Goal: Task Accomplishment & Management: Manage account settings

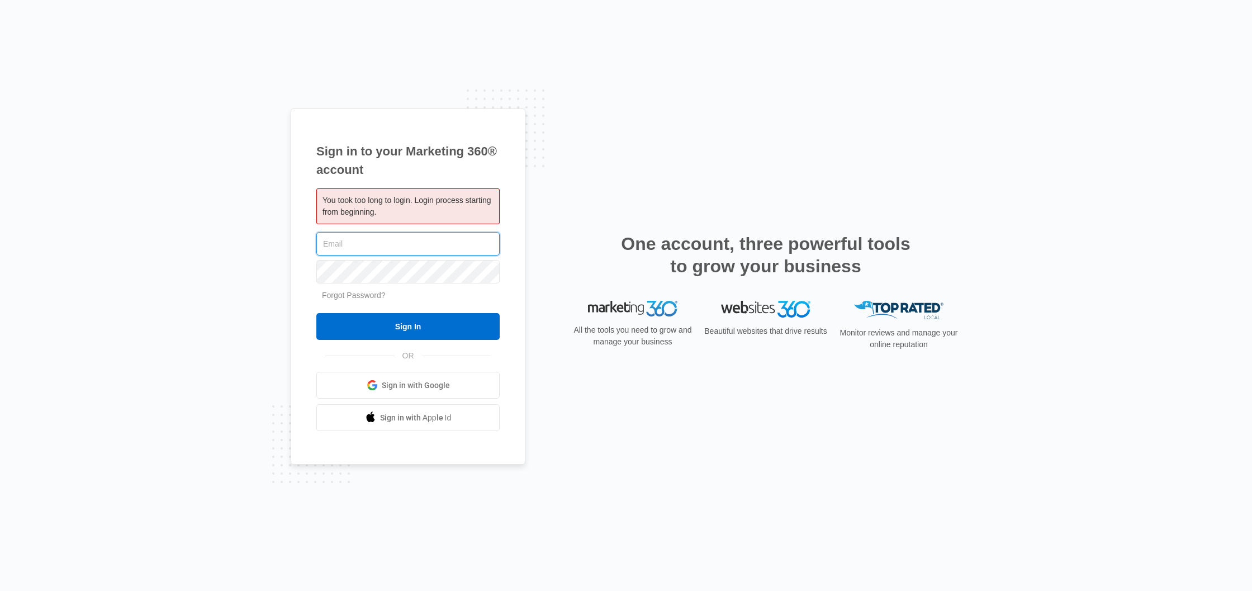
type input "jennifer@rooffixusa.com"
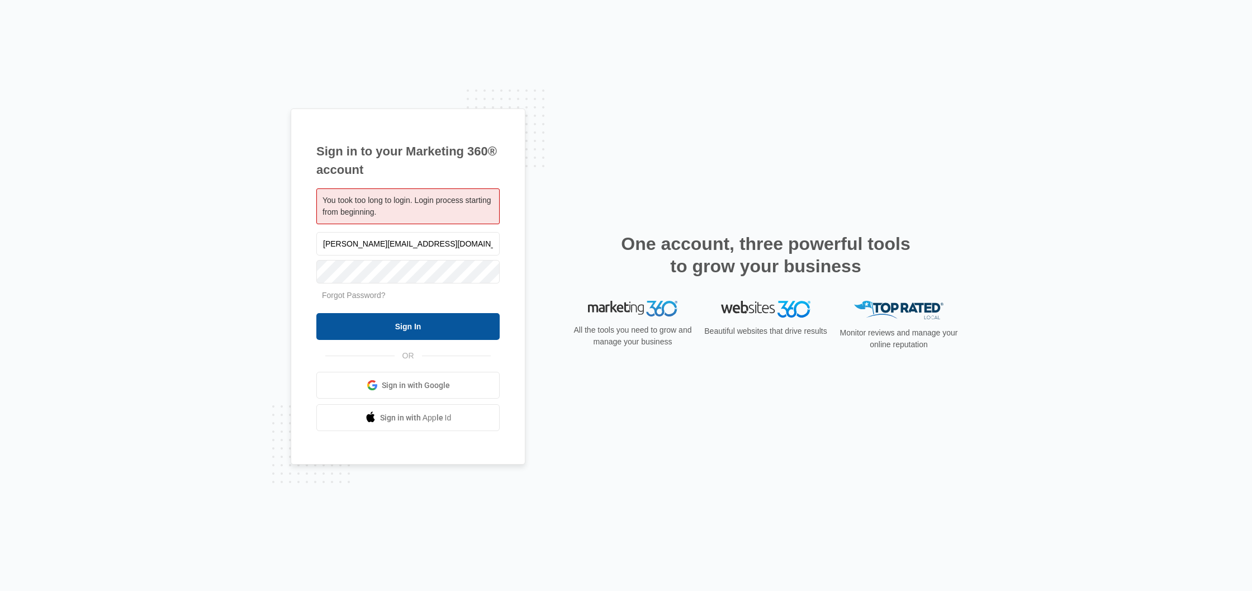
click at [406, 325] on input "Sign In" at bounding box center [407, 326] width 183 height 27
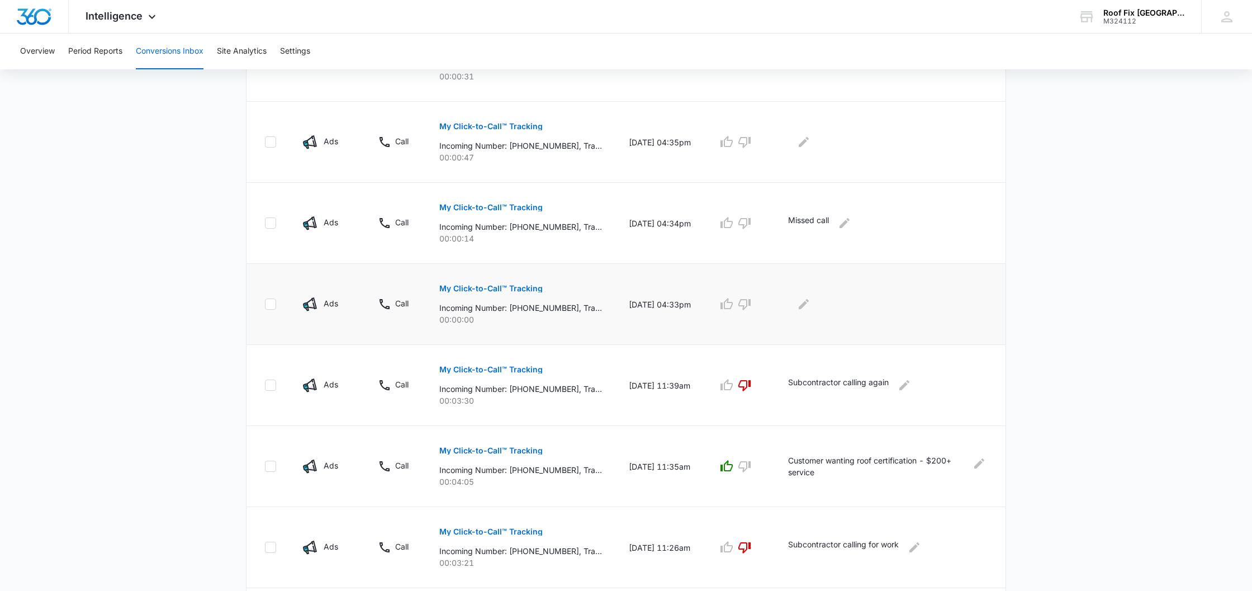
scroll to position [331, 1]
click at [478, 284] on p "My Click-to-Call™ Tracking" at bounding box center [490, 288] width 103 height 8
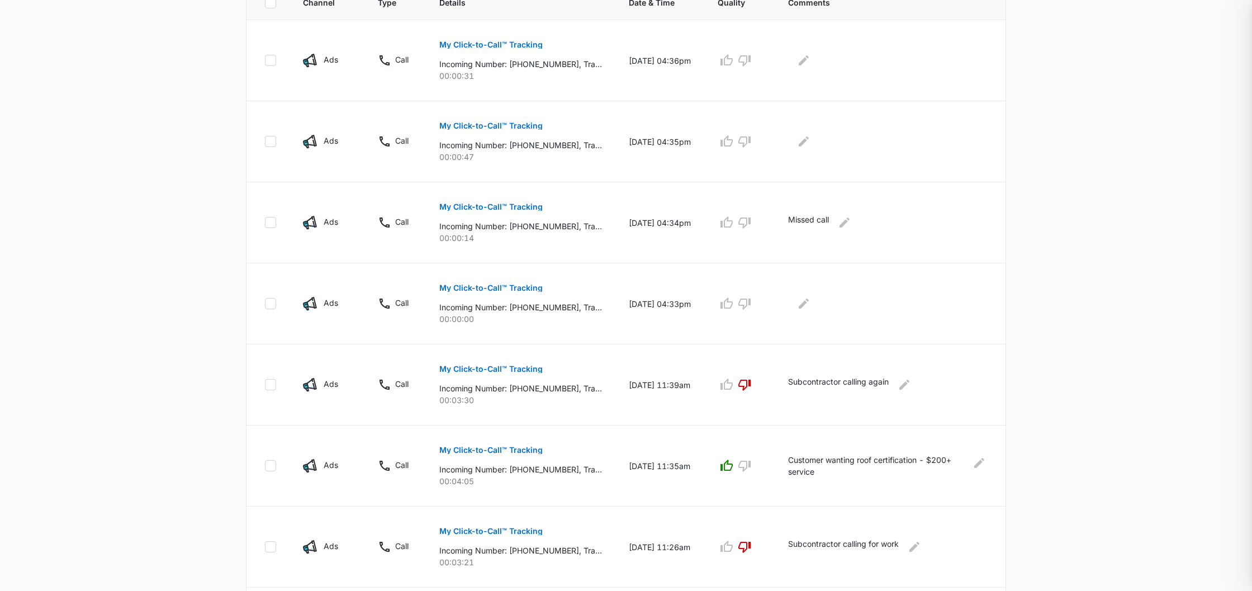
scroll to position [331, 0]
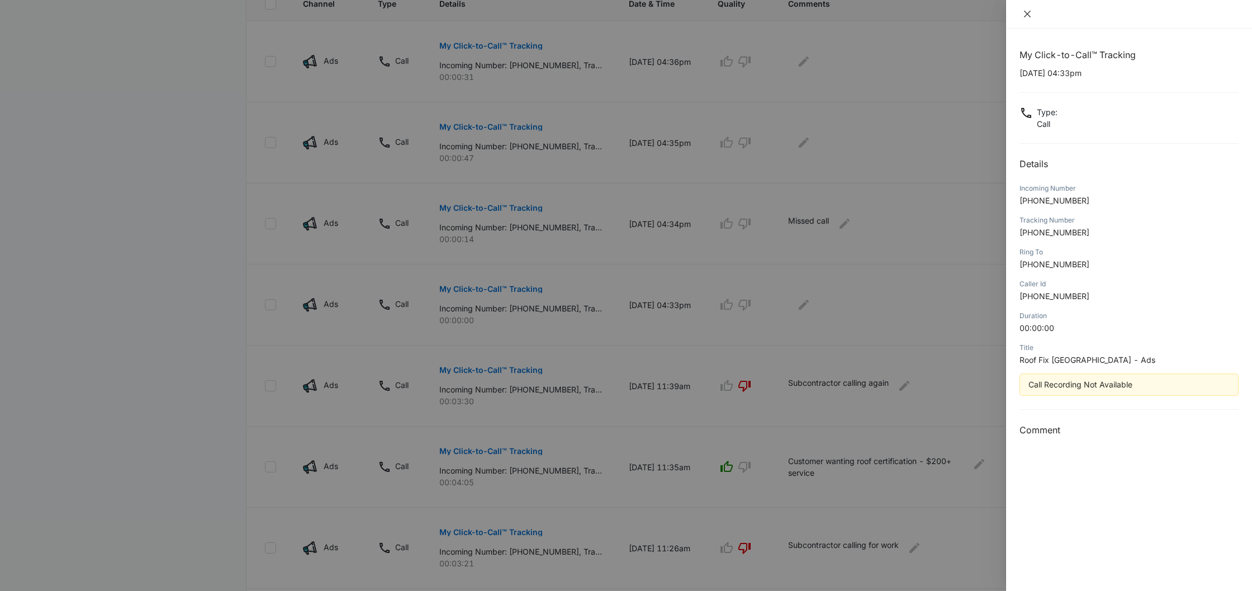
click at [1029, 11] on icon "close" at bounding box center [1026, 13] width 9 height 9
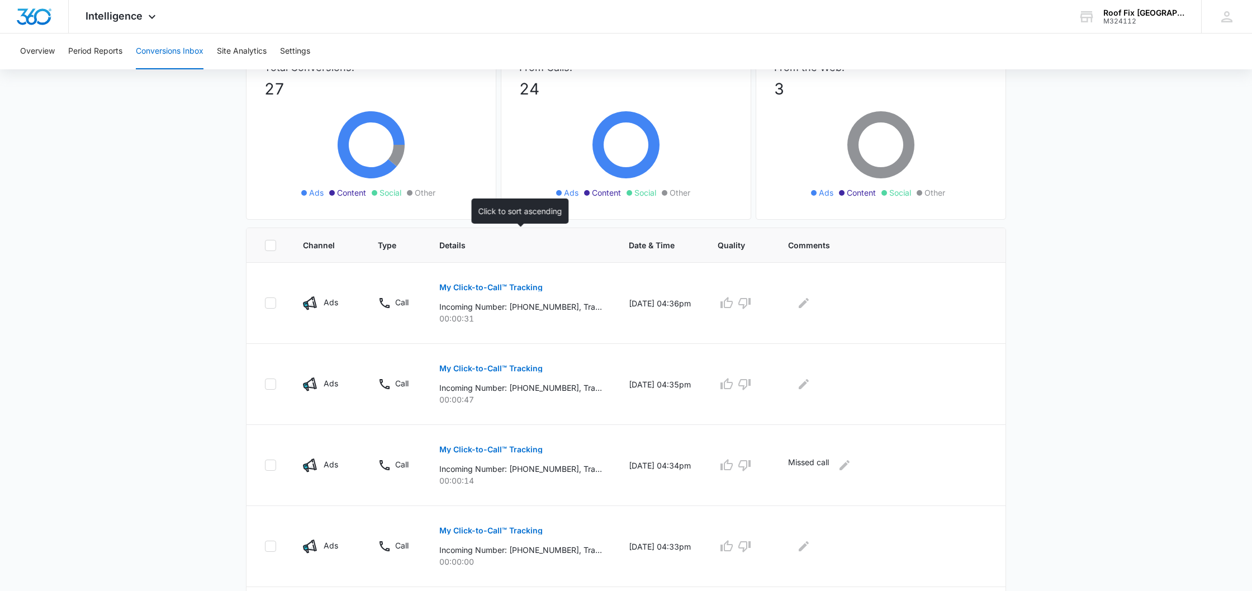
scroll to position [89, 0]
click at [751, 299] on icon "button" at bounding box center [743, 303] width 13 height 13
click at [750, 387] on icon "button" at bounding box center [744, 384] width 12 height 11
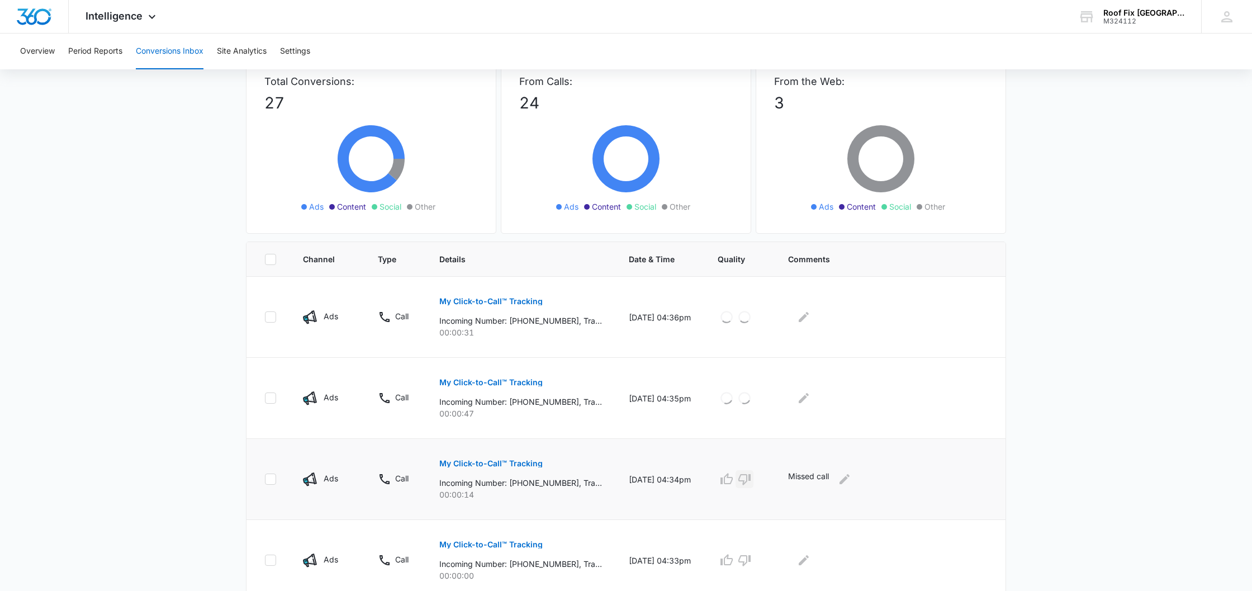
scroll to position [69, 0]
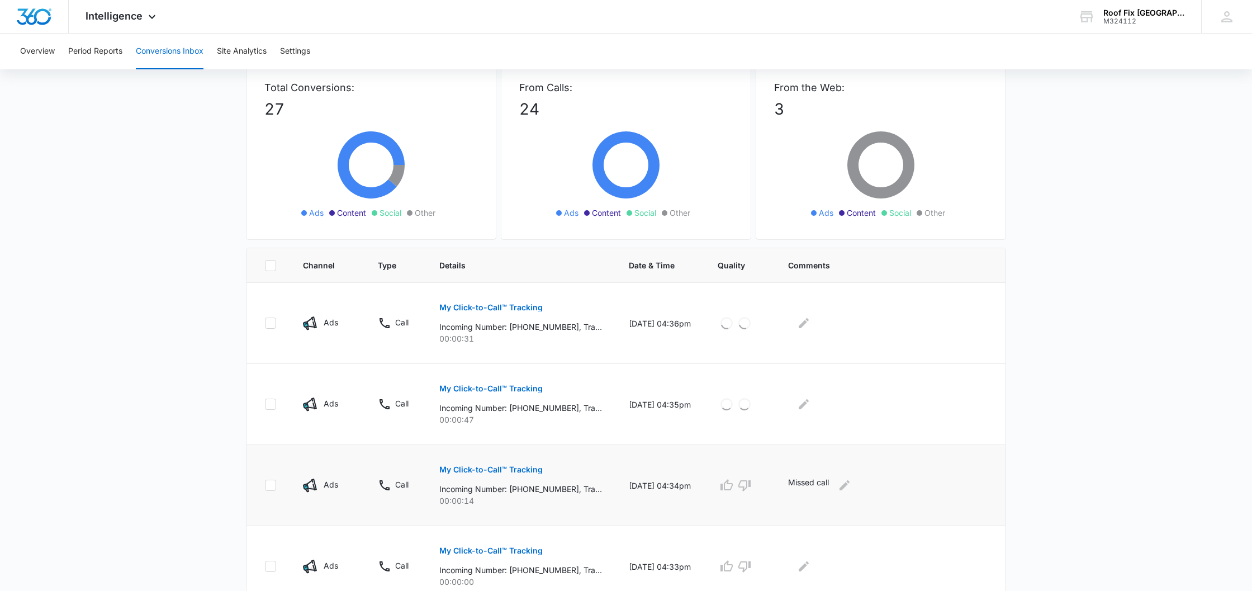
click at [750, 486] on icon "button" at bounding box center [744, 485] width 12 height 11
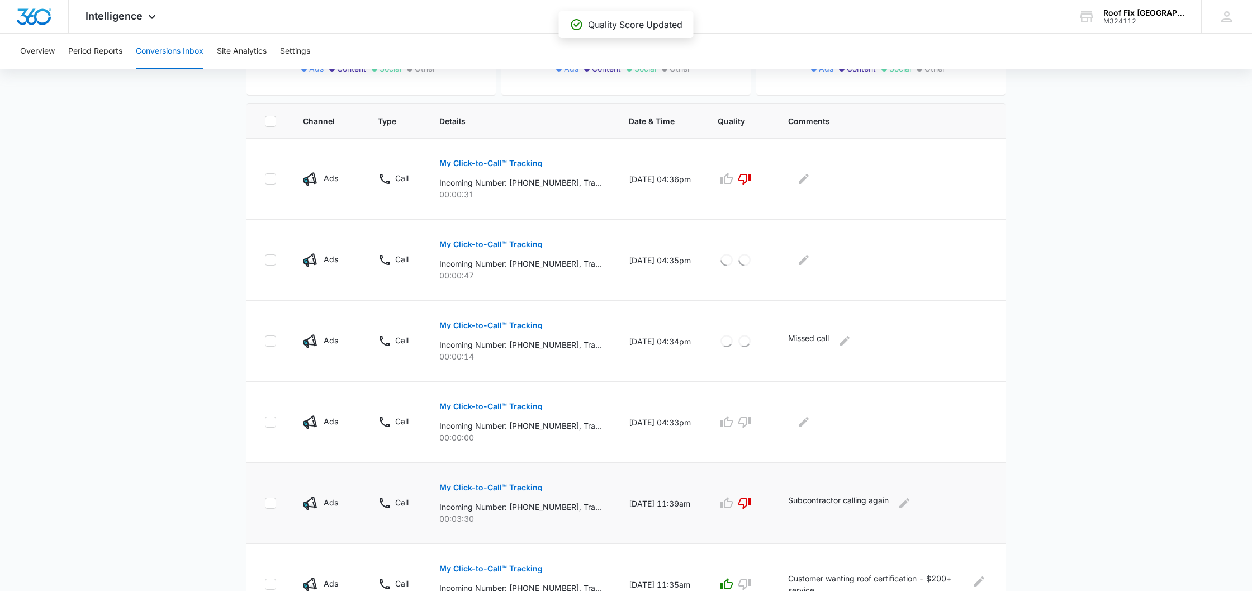
scroll to position [222, 0]
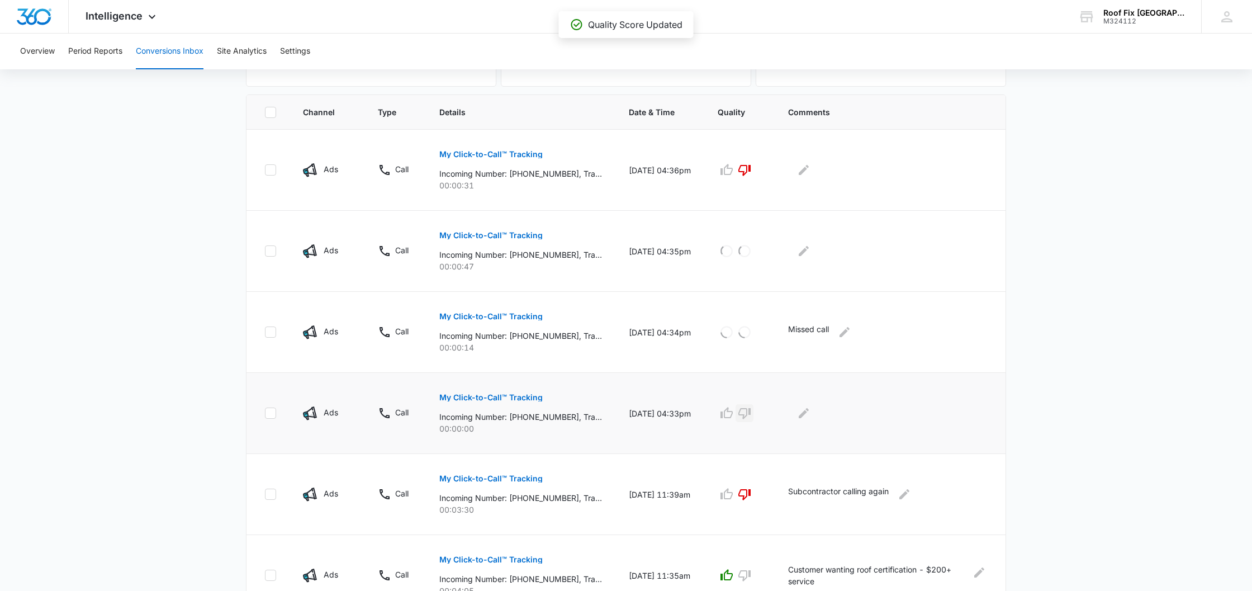
click at [746, 409] on icon "button" at bounding box center [744, 413] width 12 height 11
click at [810, 412] on icon "Edit Comments" at bounding box center [803, 412] width 13 height 13
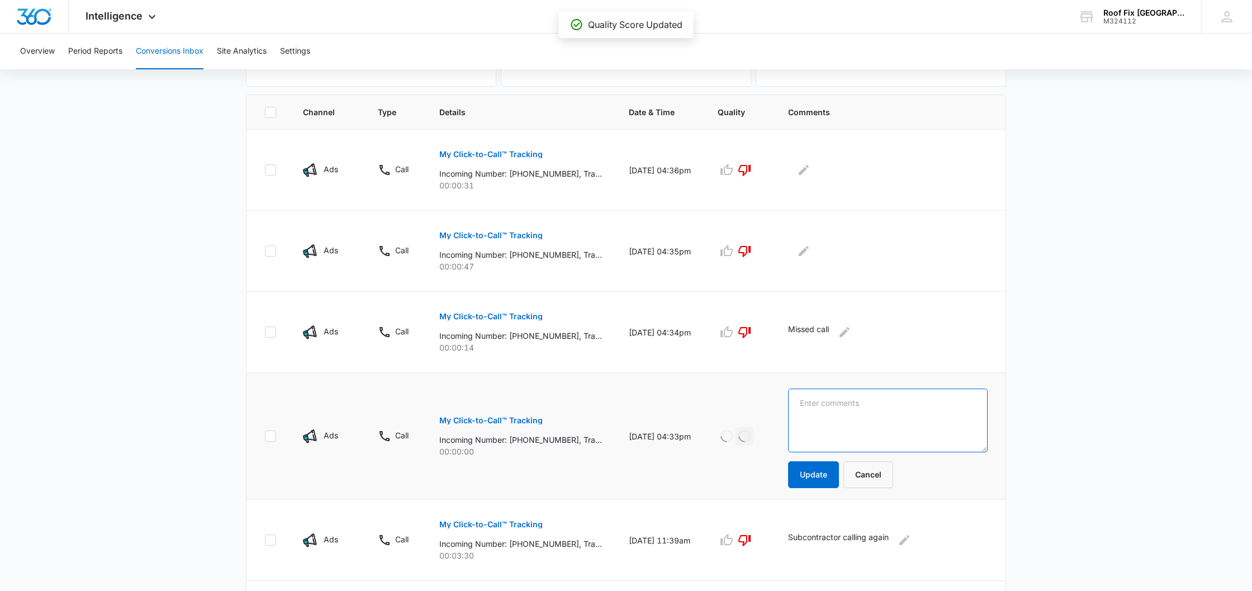
click at [820, 406] on textarea at bounding box center [887, 420] width 199 height 64
type textarea "wrong #"
drag, startPoint x: 827, startPoint y: 471, endPoint x: 830, endPoint y: 463, distance: 8.7
click at [827, 471] on button "Update" at bounding box center [813, 474] width 51 height 27
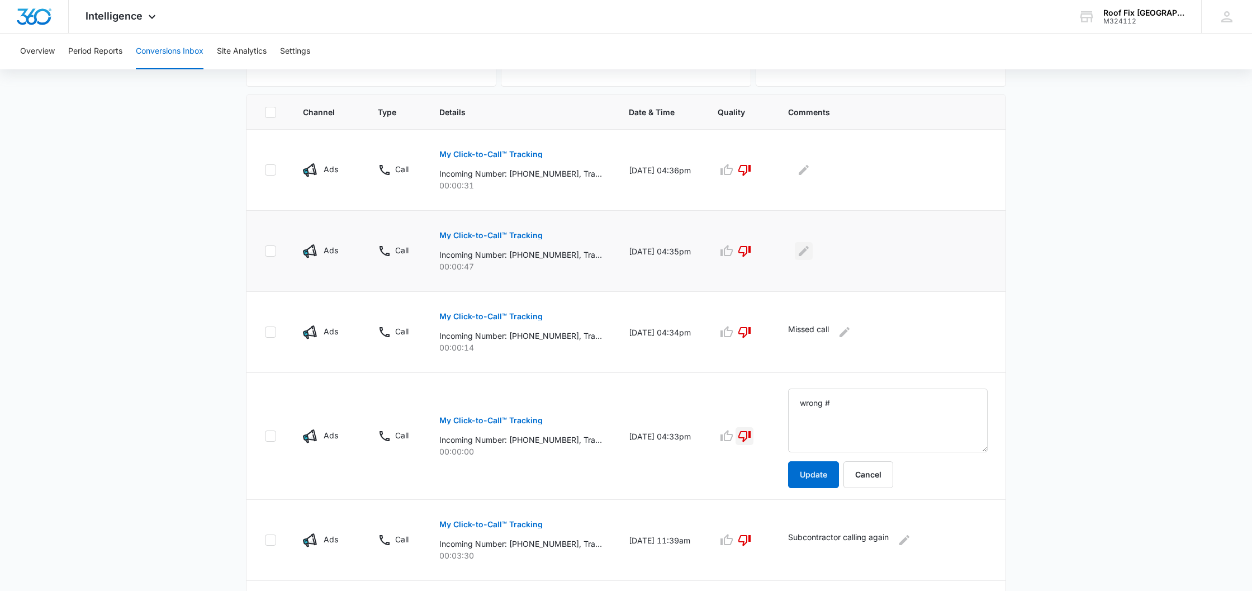
click at [810, 253] on icon "Edit Comments" at bounding box center [803, 250] width 13 height 13
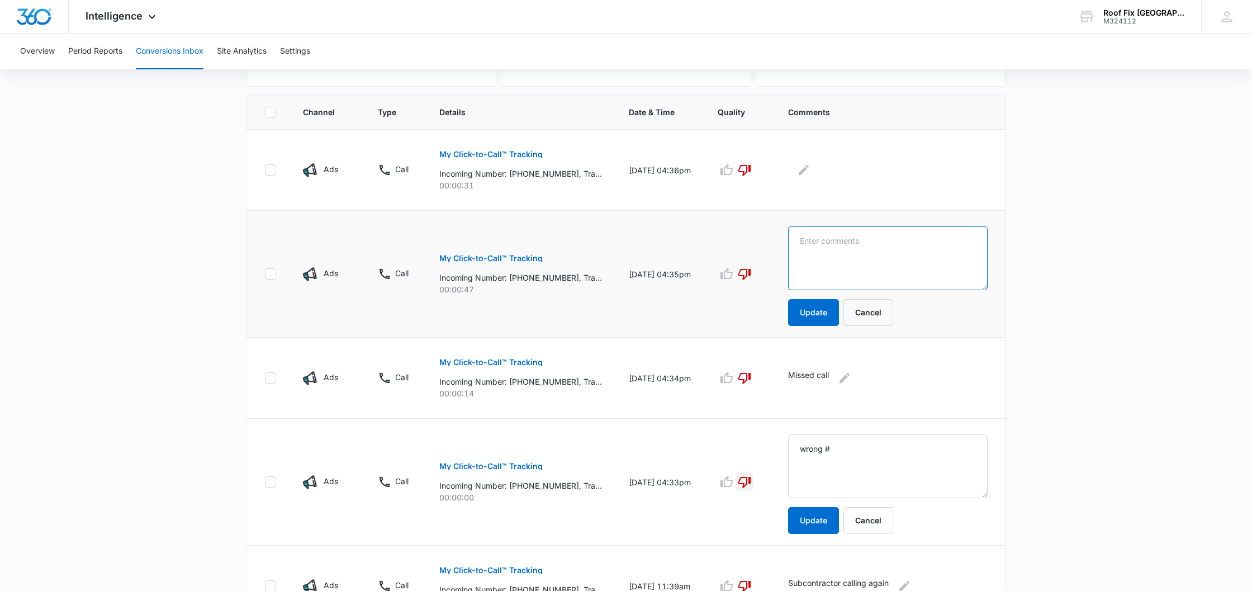
click at [832, 239] on textarea at bounding box center [887, 258] width 199 height 64
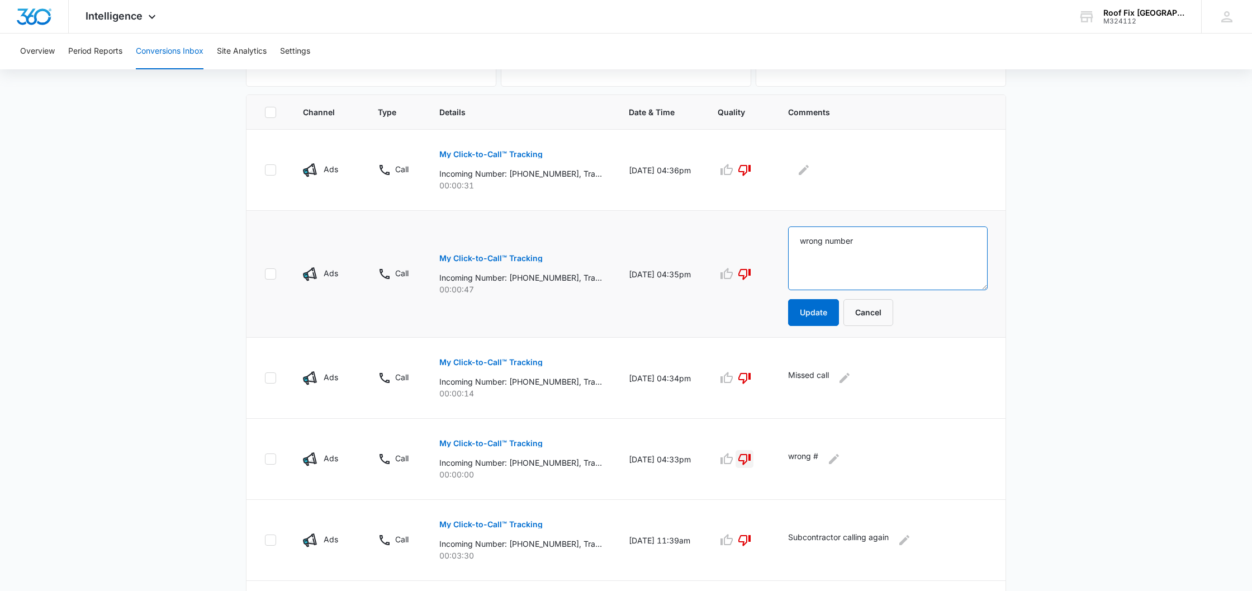
click at [807, 247] on textarea "wrong number" at bounding box center [887, 258] width 199 height 64
click at [806, 240] on textarea "wrong number" at bounding box center [887, 258] width 199 height 64
type textarea "she called wrong number"
click at [829, 307] on button "Update" at bounding box center [813, 312] width 51 height 27
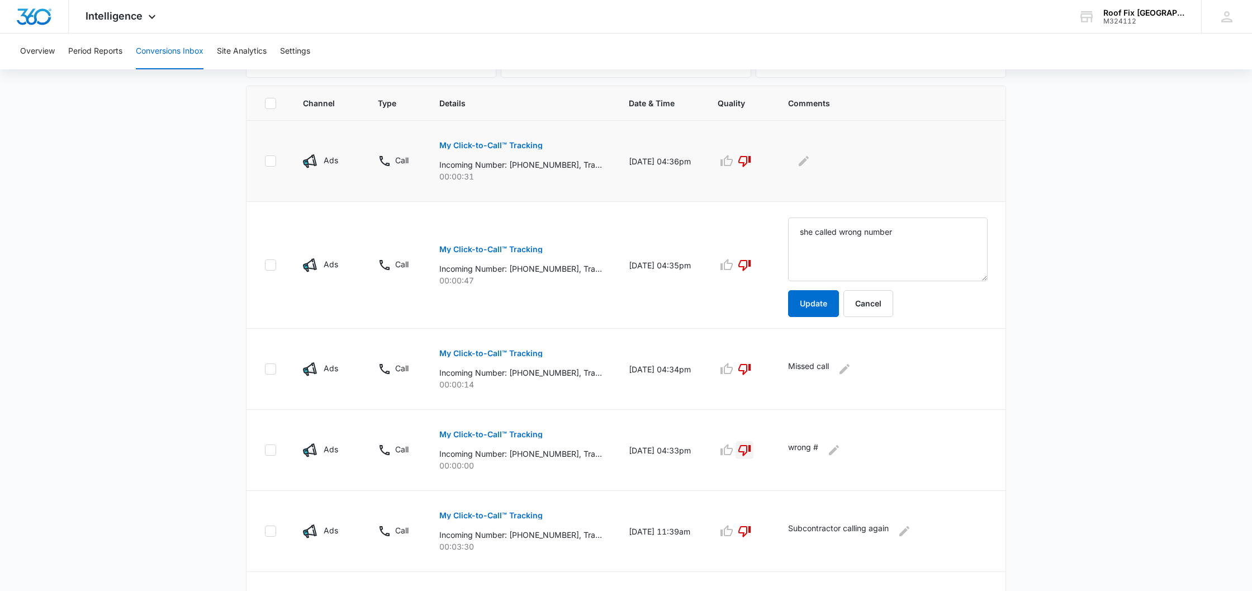
scroll to position [230, 0]
click at [817, 304] on button "Update" at bounding box center [813, 304] width 51 height 27
click at [810, 165] on icon "Edit Comments" at bounding box center [803, 161] width 13 height 13
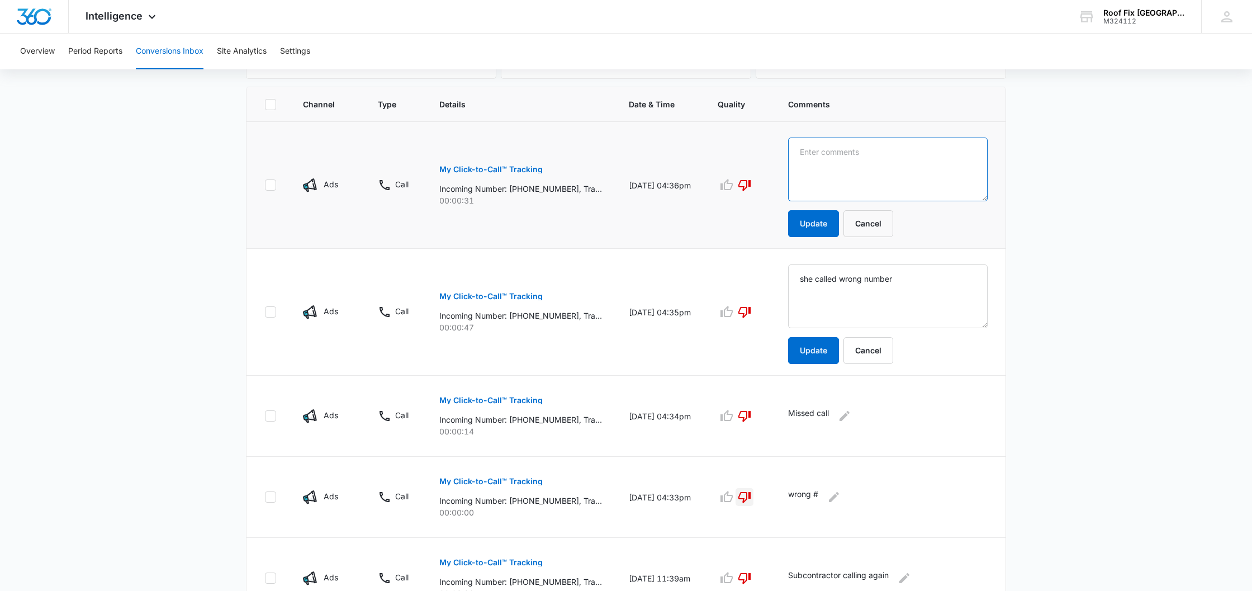
click at [826, 164] on textarea at bounding box center [887, 169] width 199 height 64
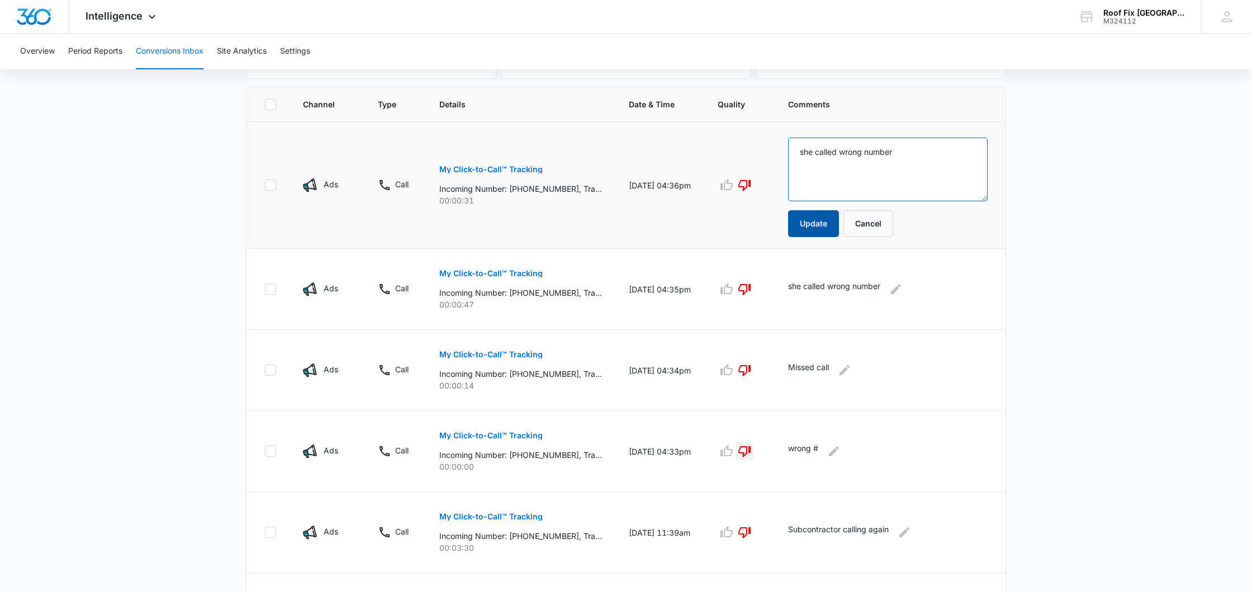
type textarea "she called wrong number"
click at [831, 214] on button "Update" at bounding box center [813, 223] width 51 height 27
click at [827, 240] on td "she called wrong number Update Cancel" at bounding box center [889, 185] width 231 height 127
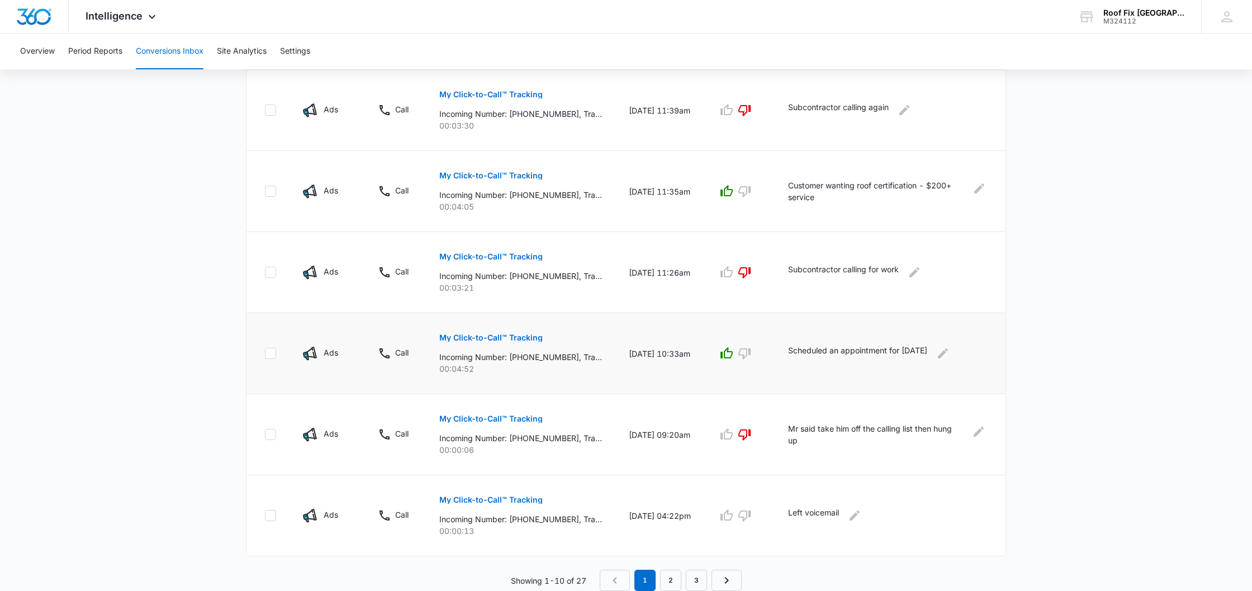
scroll to position [606, 0]
click at [670, 579] on link "2" at bounding box center [670, 579] width 21 height 21
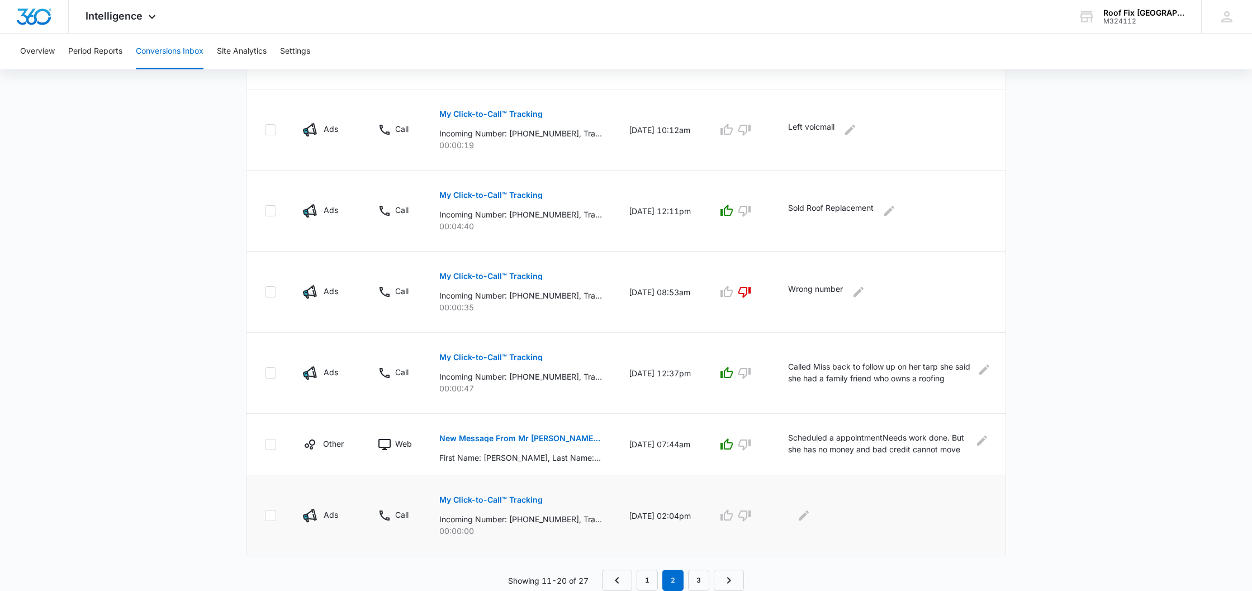
scroll to position [548, 0]
click at [697, 577] on link "3" at bounding box center [698, 579] width 21 height 21
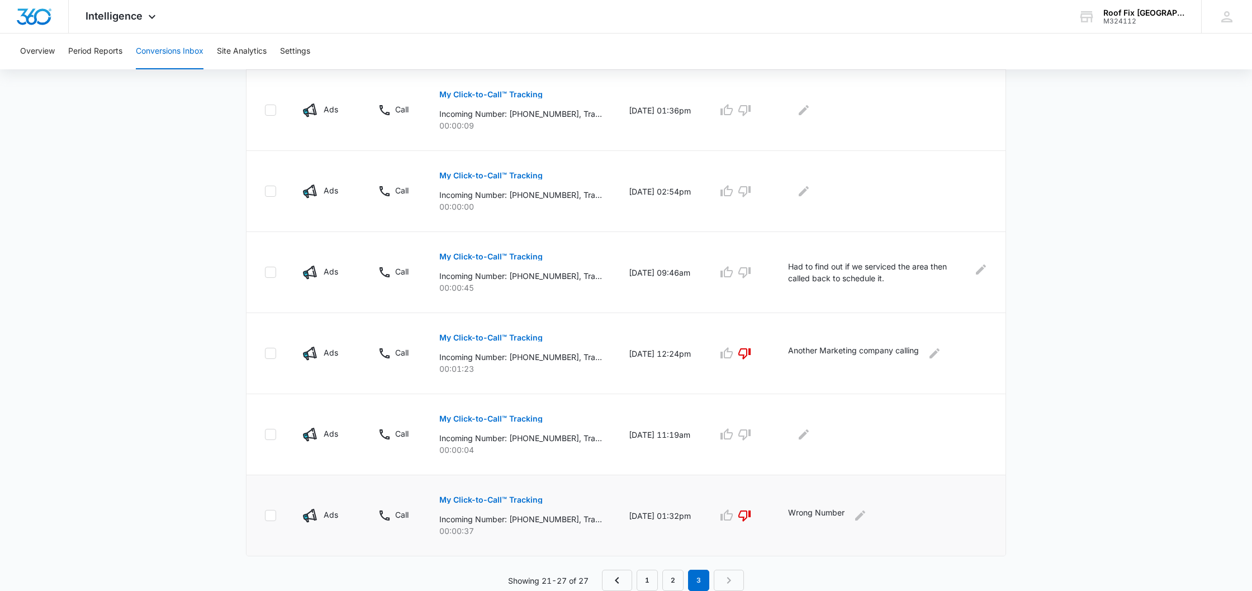
scroll to position [363, 0]
click at [670, 576] on link "2" at bounding box center [672, 579] width 21 height 21
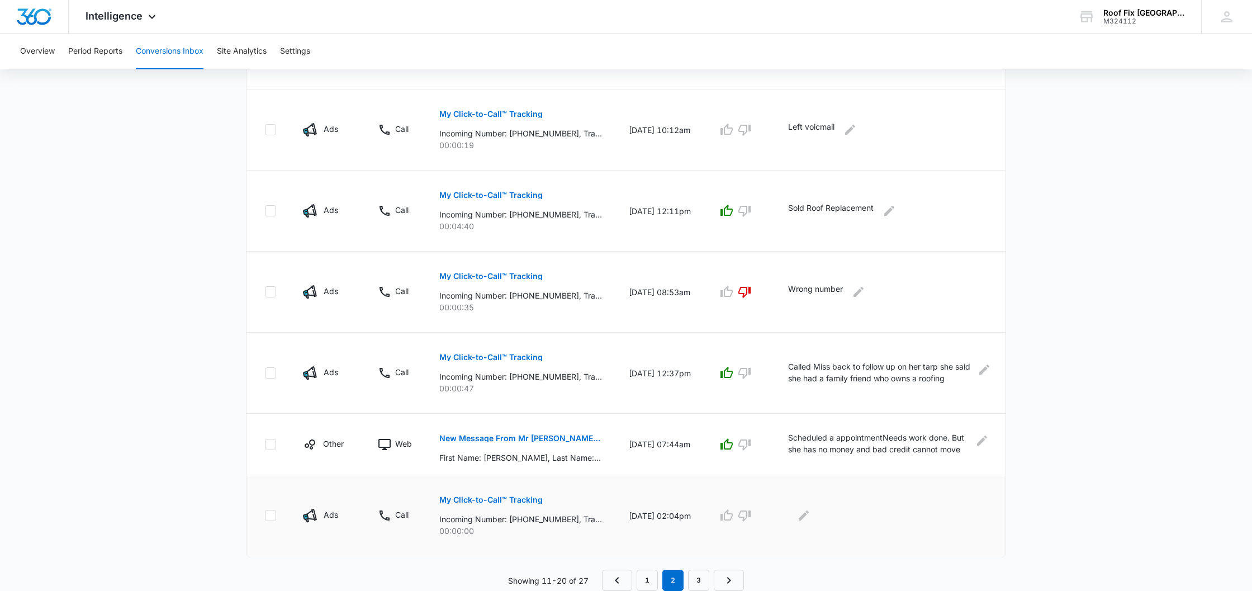
scroll to position [548, 0]
click at [654, 580] on link "1" at bounding box center [646, 579] width 21 height 21
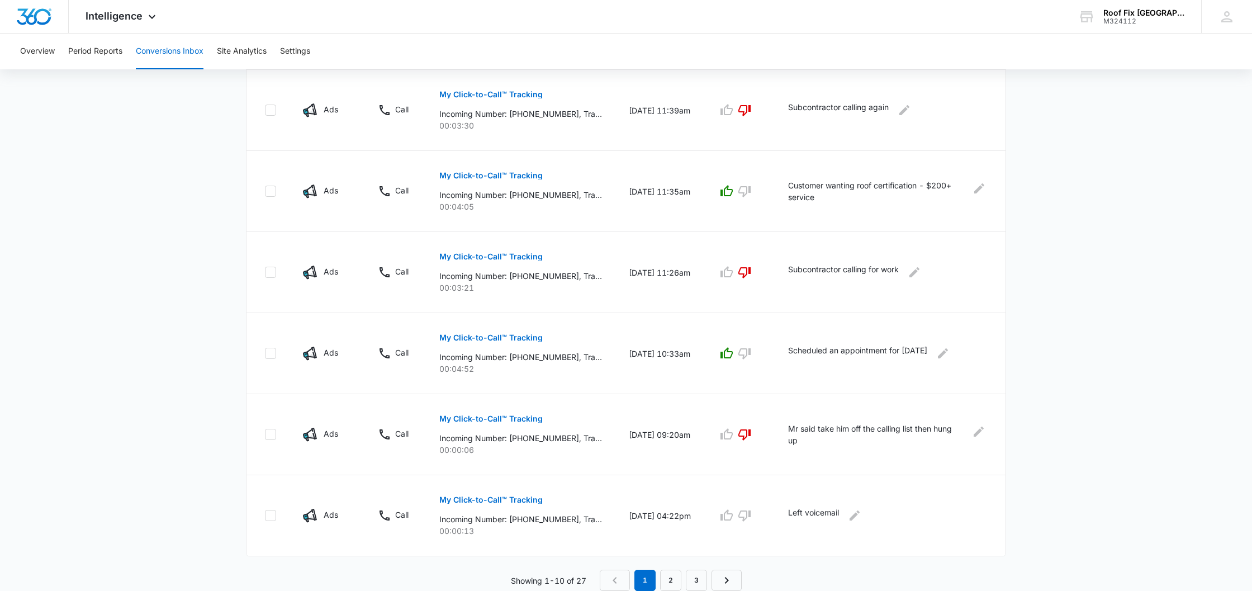
scroll to position [606, 0]
click at [672, 578] on link "2" at bounding box center [670, 579] width 21 height 21
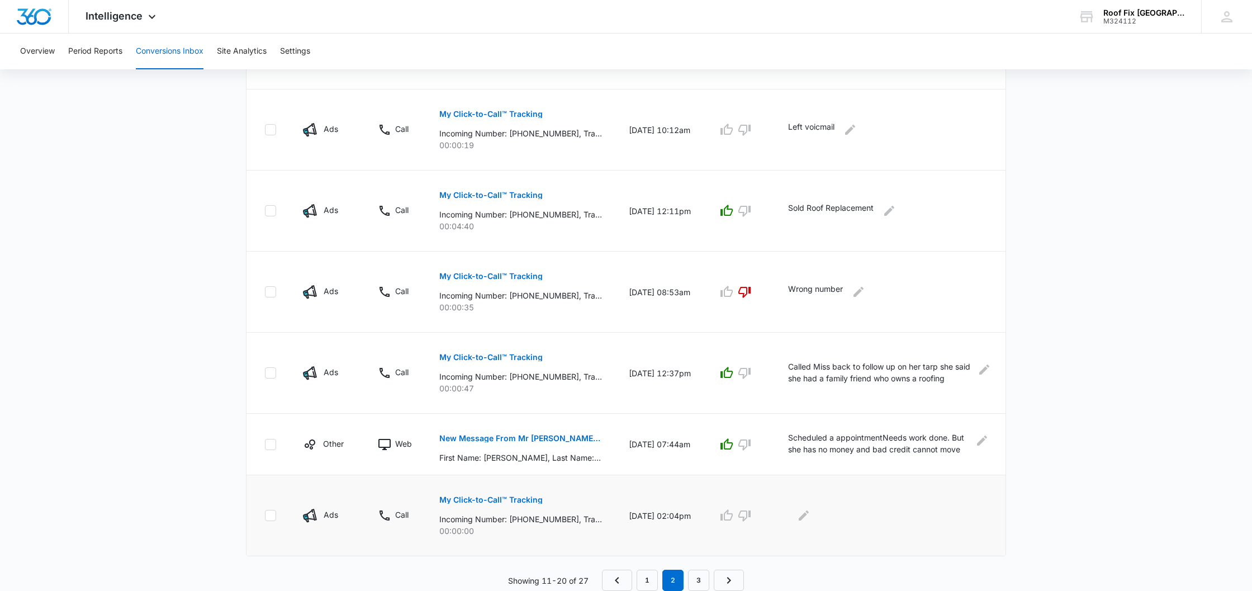
scroll to position [548, 0]
